Goal: Information Seeking & Learning: Understand process/instructions

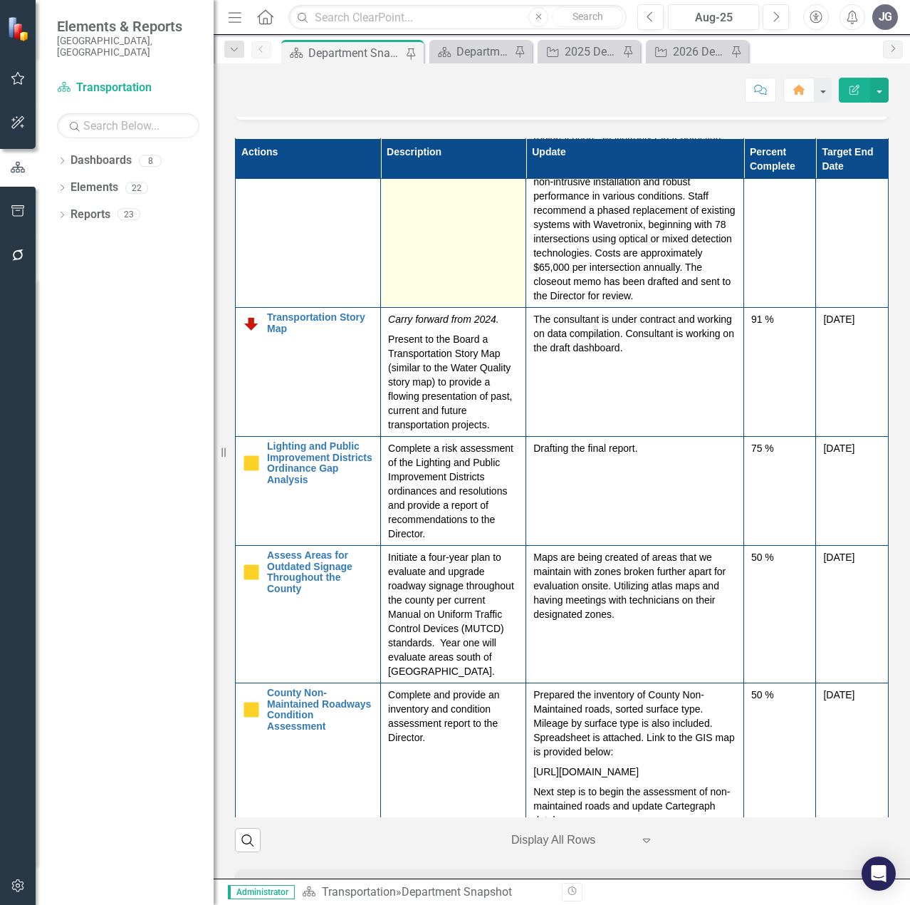
scroll to position [1069, 0]
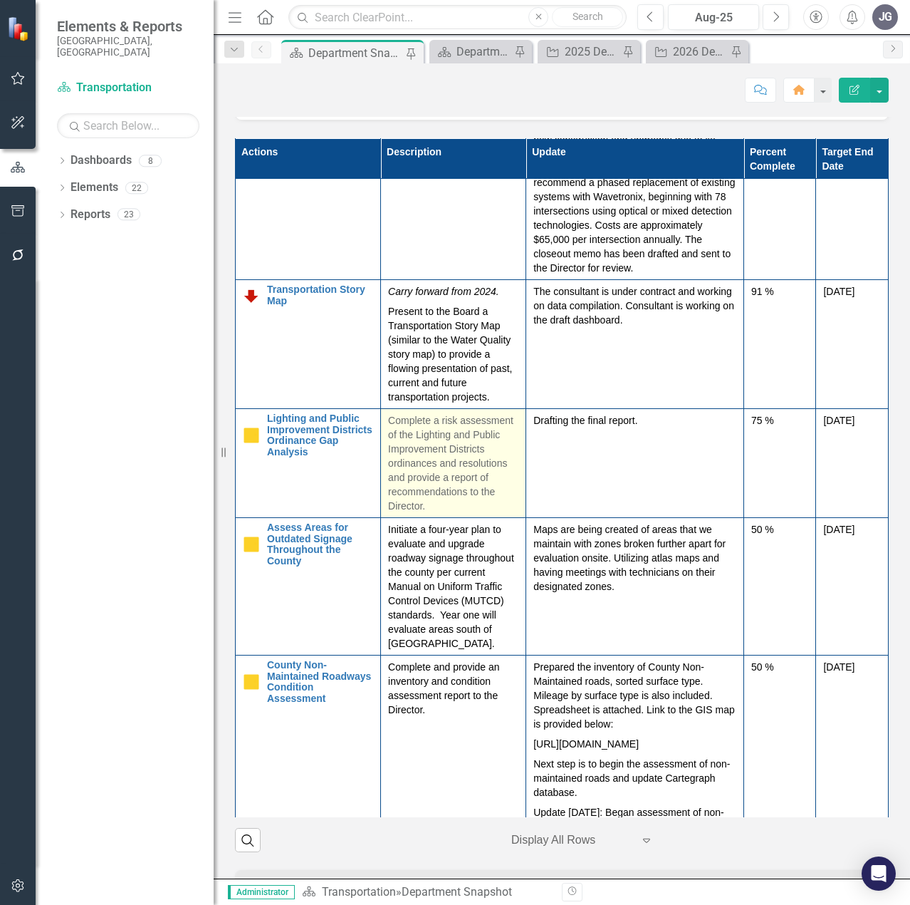
click at [427, 488] on p "Complete a risk assessment of the Lighting and Public Improvement Districts ord…" at bounding box center [453, 463] width 130 height 100
click at [430, 488] on p "Complete a risk assessment of the Lighting and Public Improvement Districts ord…" at bounding box center [453, 463] width 130 height 100
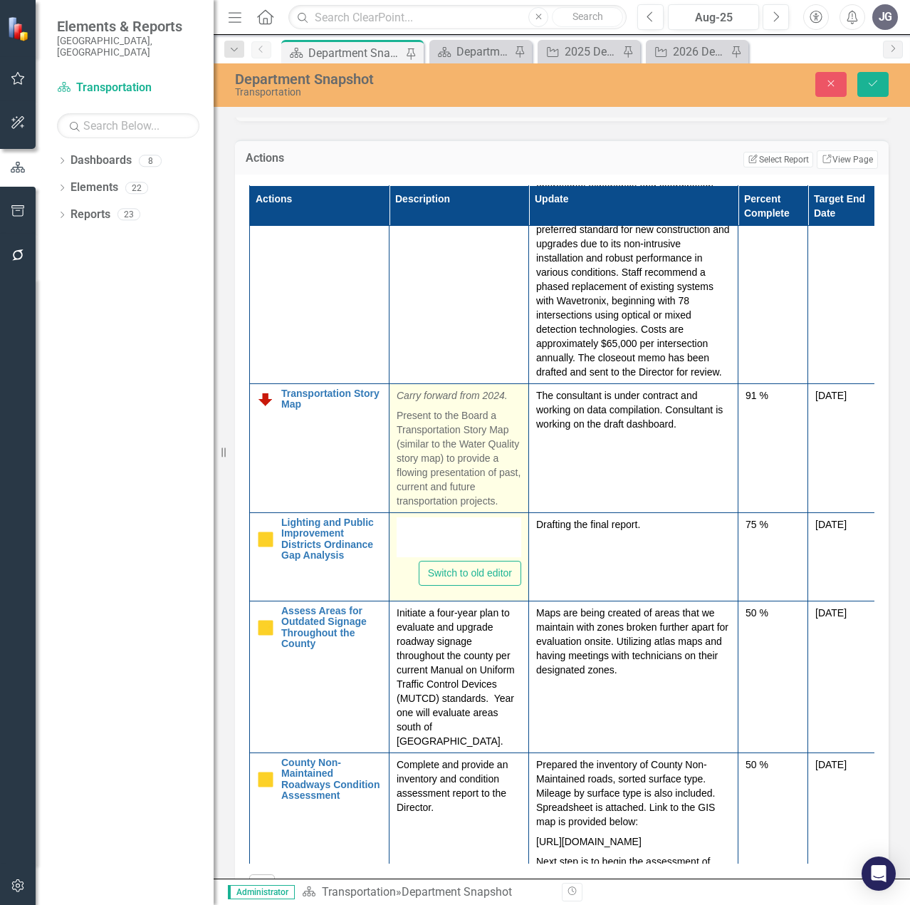
type textarea "<p>Complete a risk assessment of the Lighting and Public Improvement Districts …"
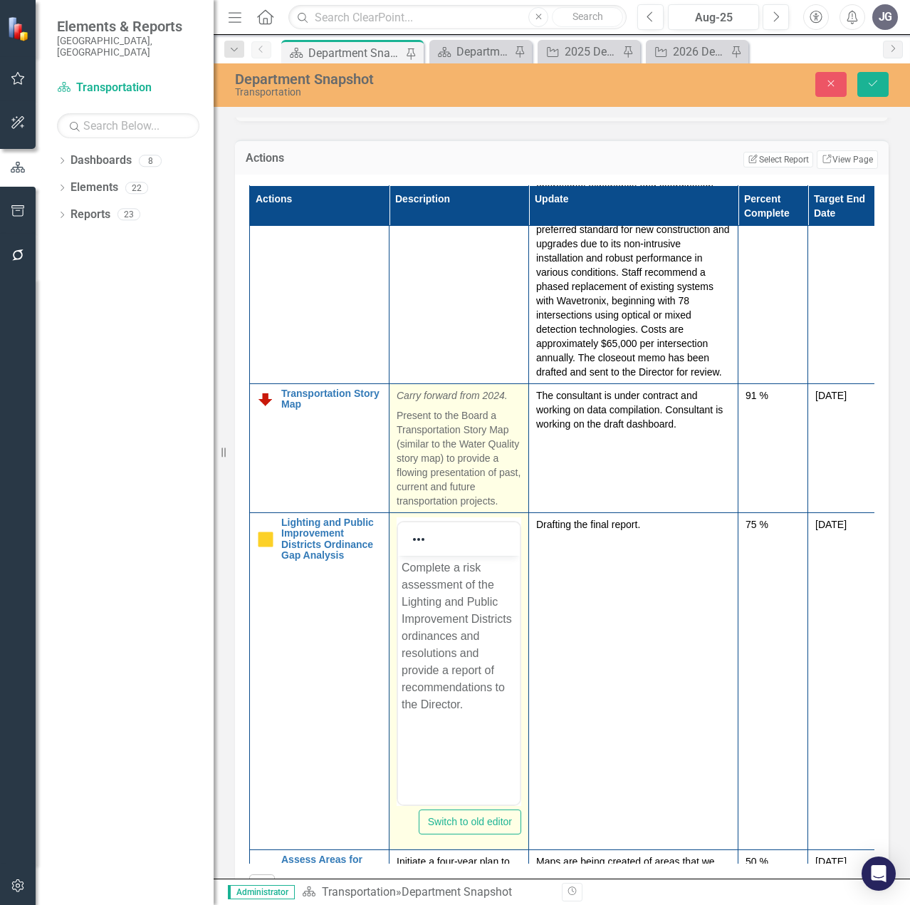
scroll to position [0, 0]
click at [443, 458] on p "Present to the Board a Transportation Story Map (similar to the Water Quality s…" at bounding box center [459, 456] width 125 height 103
click at [461, 462] on p "Present to the Board a Transportation Story Map (similar to the Water Quality s…" at bounding box center [459, 456] width 125 height 103
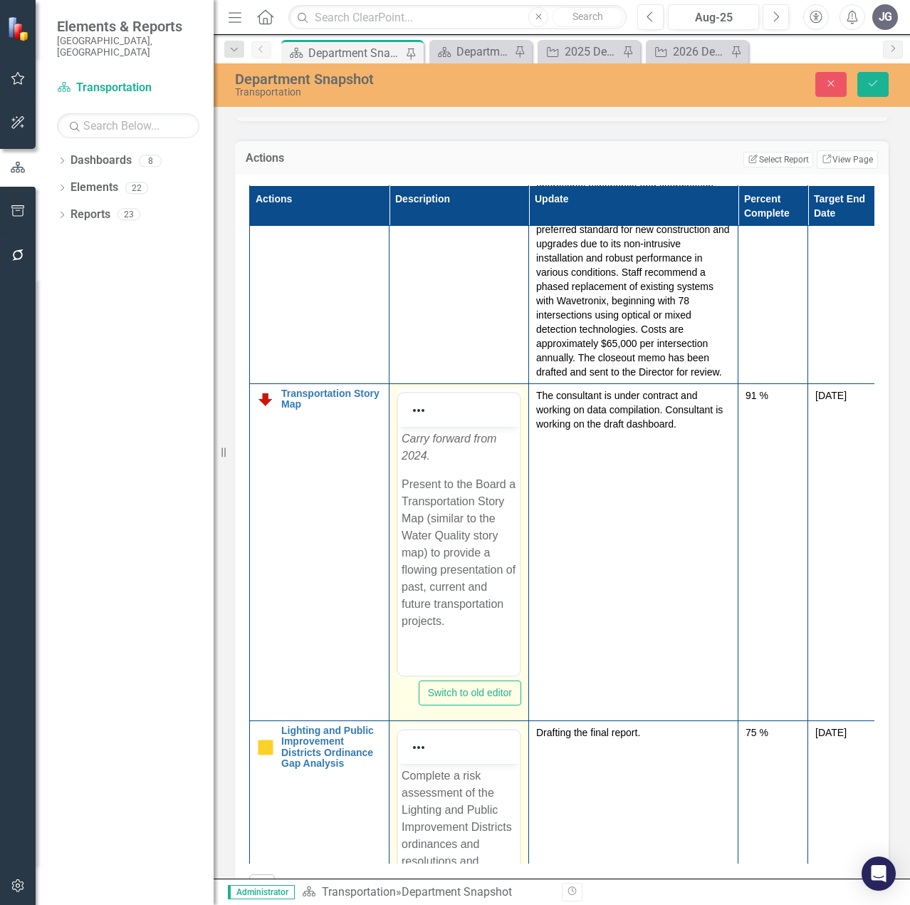
click at [468, 517] on p "Present to the Board a Transportation Story Map (similar to the Water Quality s…" at bounding box center [459, 552] width 115 height 154
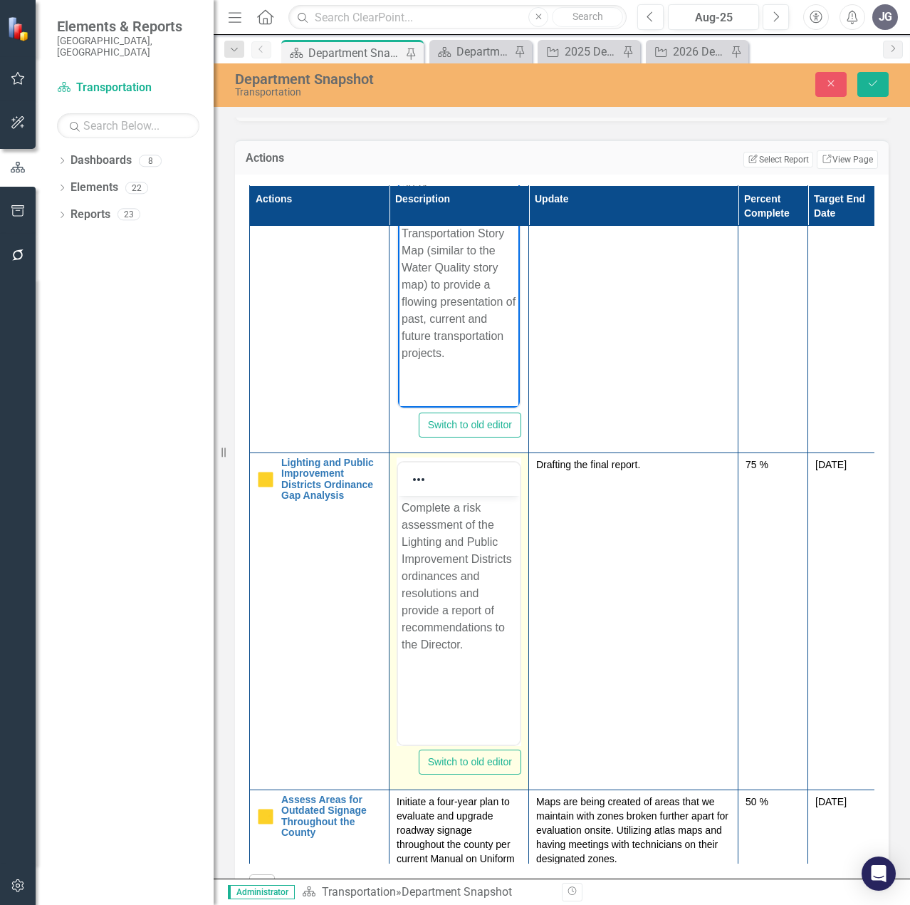
scroll to position [1353, 0]
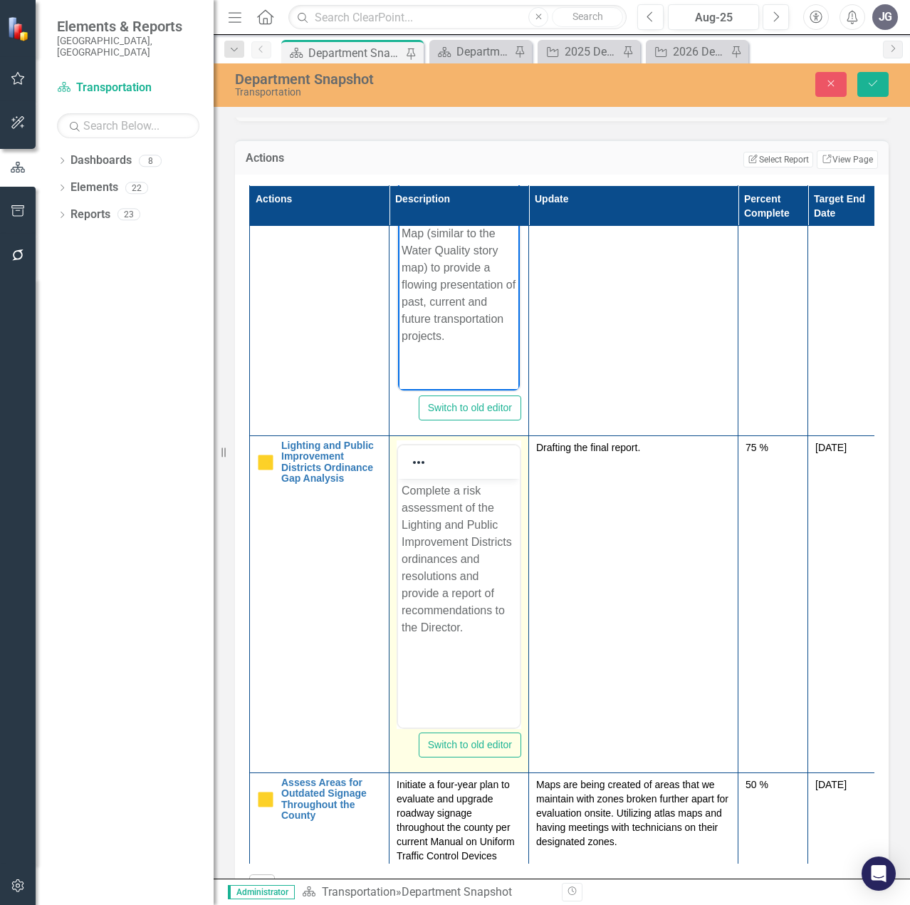
click at [452, 566] on p "Complete a risk assessment of the Lighting and Public Improvement Districts ord…" at bounding box center [459, 559] width 115 height 154
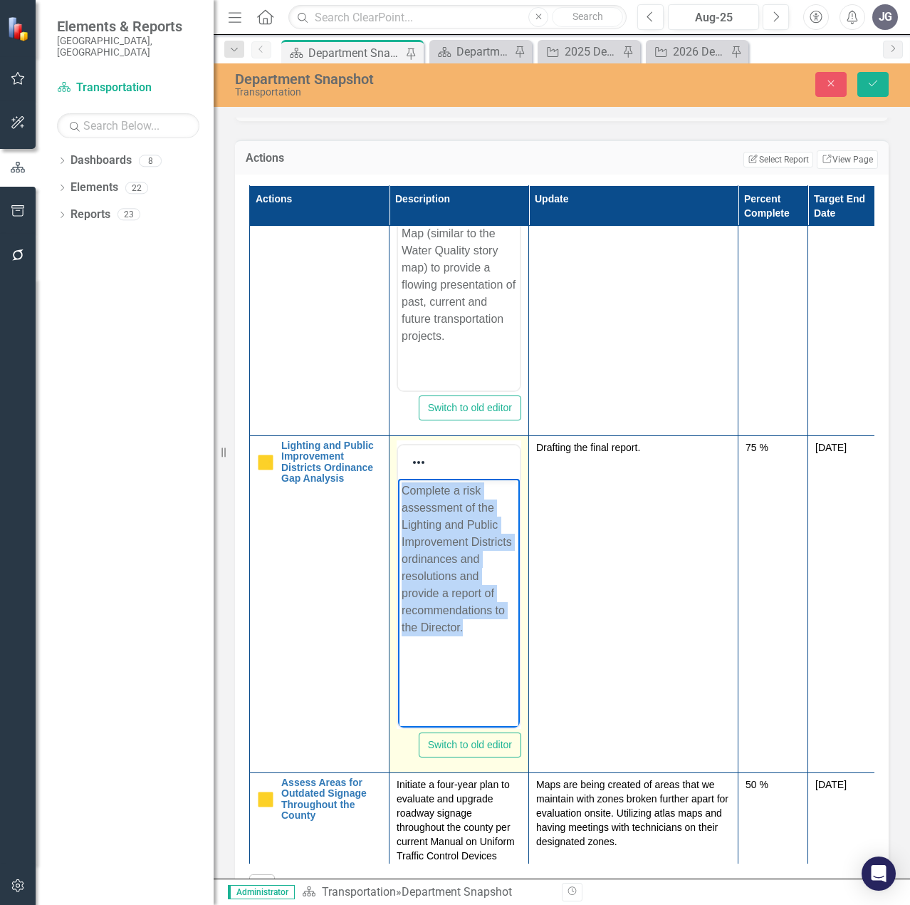
drag, startPoint x: 477, startPoint y: 628, endPoint x: 795, endPoint y: 962, distance: 461.0
click at [398, 483] on html "Complete a risk assessment of the Lighting and Public Improvement Districts ord…" at bounding box center [459, 585] width 122 height 214
copy p "Complete a risk assessment of the Lighting and Public Improvement Districts ord…"
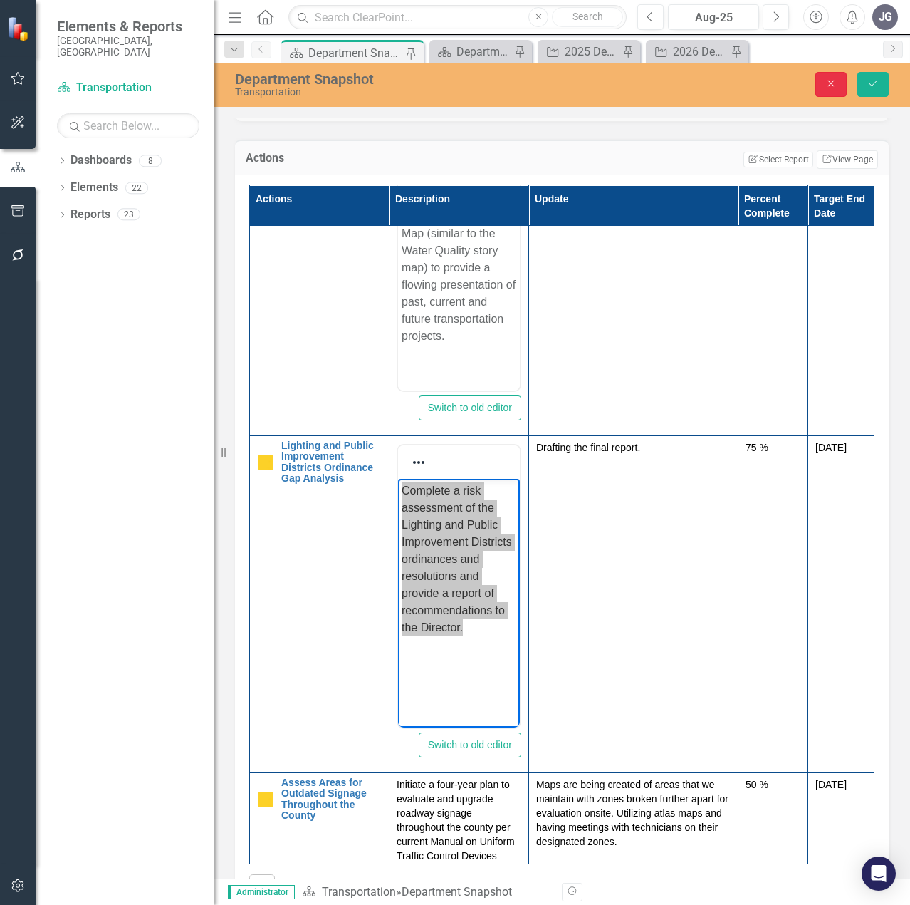
click at [829, 78] on icon "Close" at bounding box center [831, 83] width 13 height 10
